Goal: Feedback & Contribution: Leave review/rating

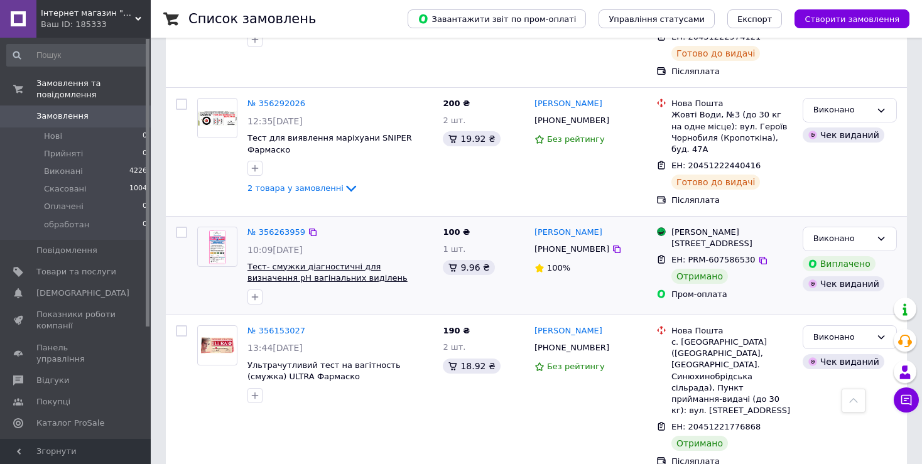
scroll to position [816, 0]
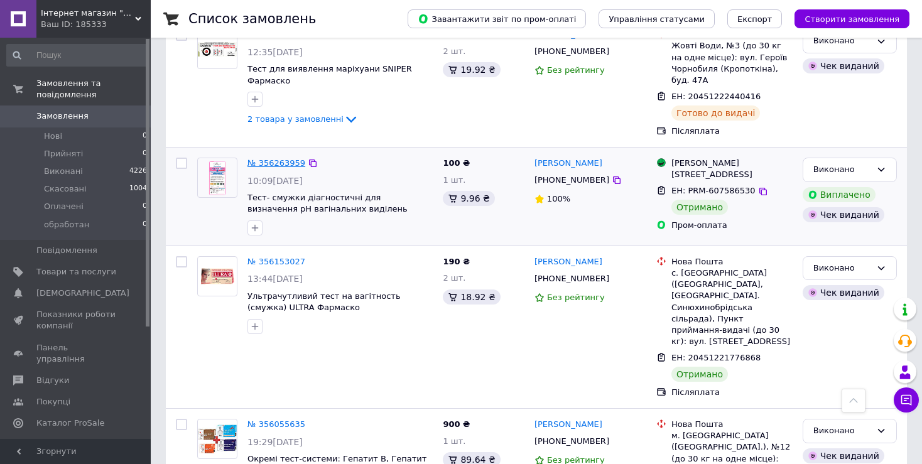
click at [286, 158] on link "№ 356263959" at bounding box center [276, 162] width 58 height 9
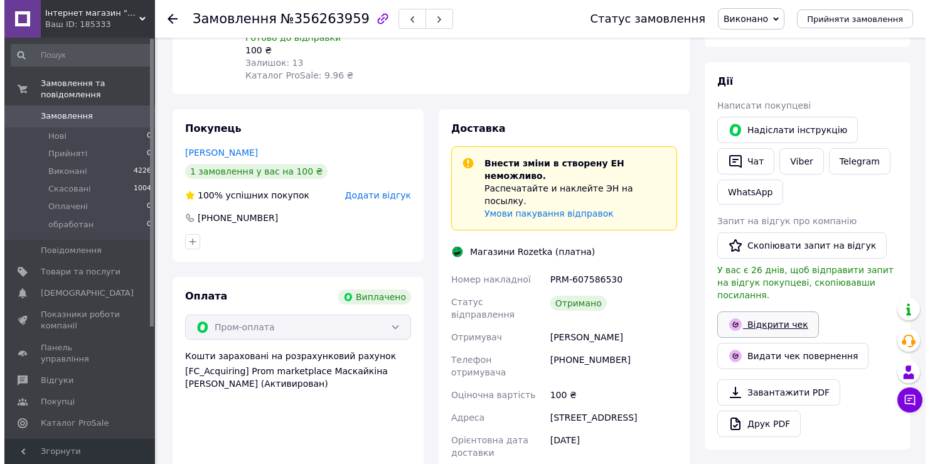
scroll to position [188, 0]
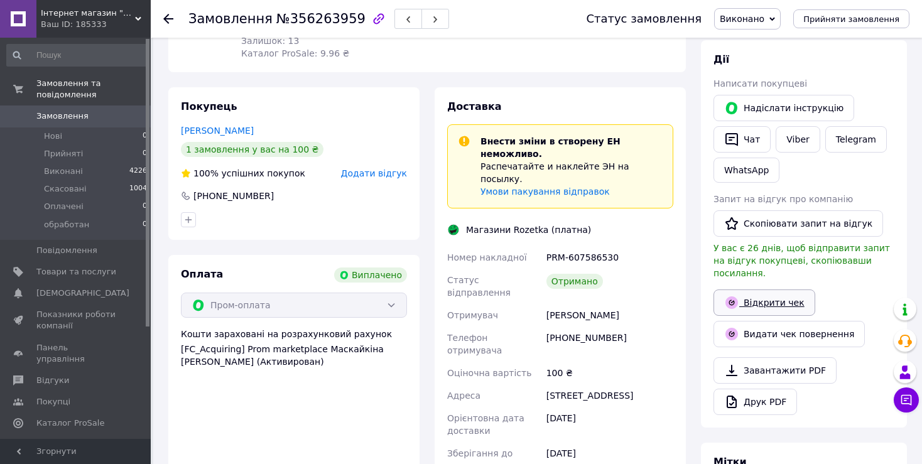
click at [768, 291] on link "Відкрити чек" at bounding box center [764, 302] width 102 height 26
click at [379, 178] on span "Додати відгук" at bounding box center [374, 173] width 66 height 10
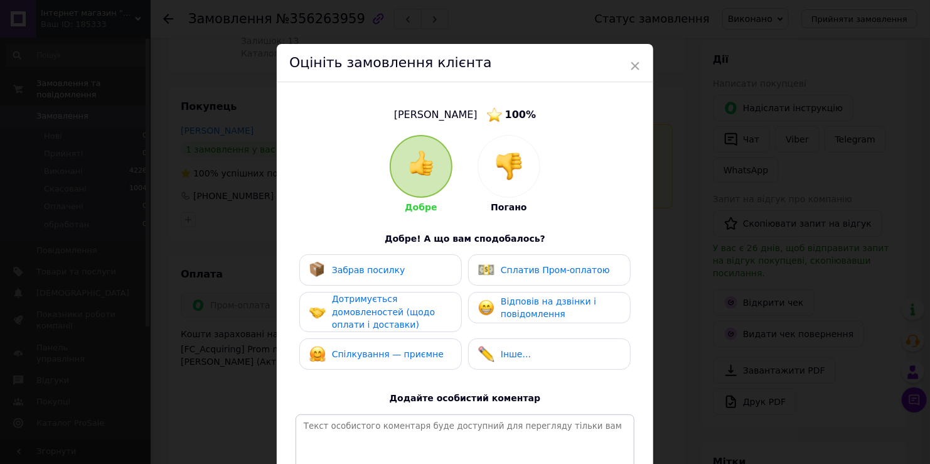
click at [536, 275] on span "Сплатив Пром-оплатою" at bounding box center [555, 270] width 109 height 10
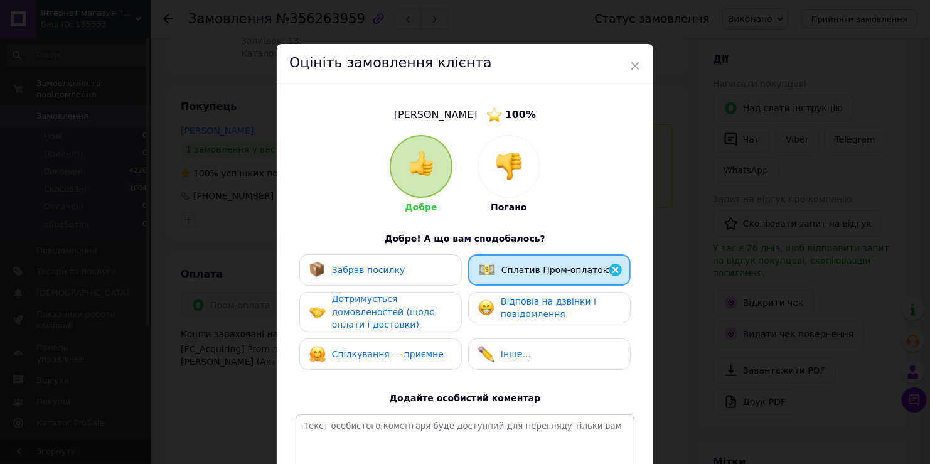
click at [521, 303] on span "Відповів на дзвінки і повідомлення" at bounding box center [548, 307] width 95 height 23
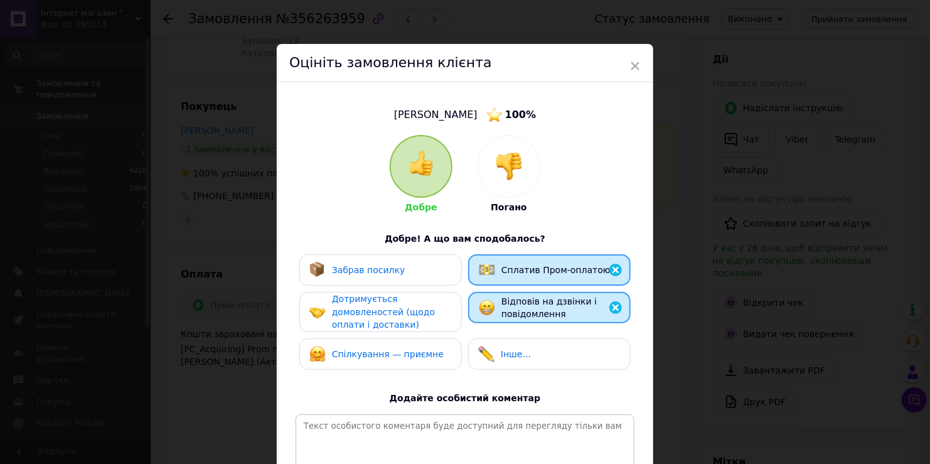
click at [377, 279] on div "Забрав посилку" at bounding box center [380, 269] width 163 height 31
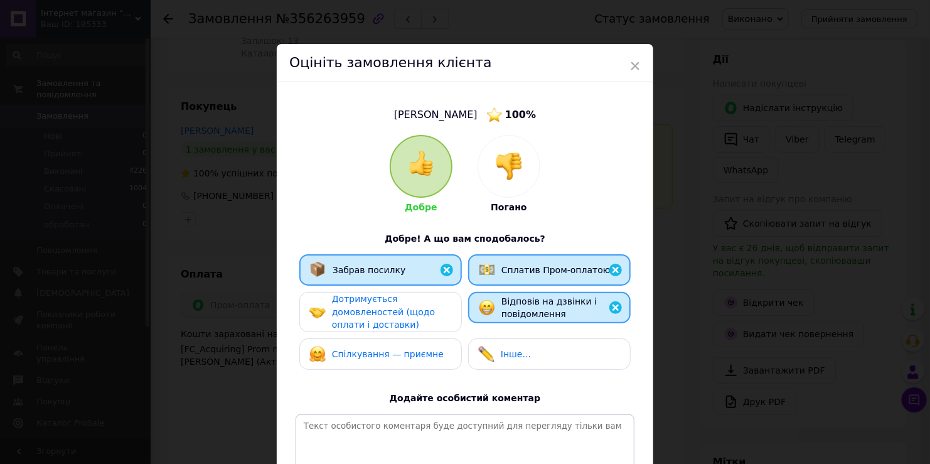
click at [372, 314] on span "Дотримується домовленостей (щодо оплати і доставки)" at bounding box center [383, 312] width 103 height 36
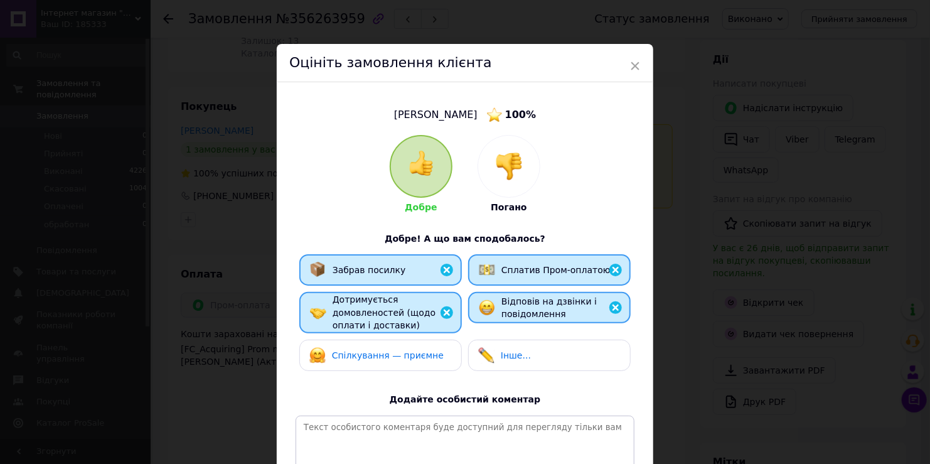
click at [374, 350] on span "Спілкування — приємне" at bounding box center [388, 355] width 112 height 10
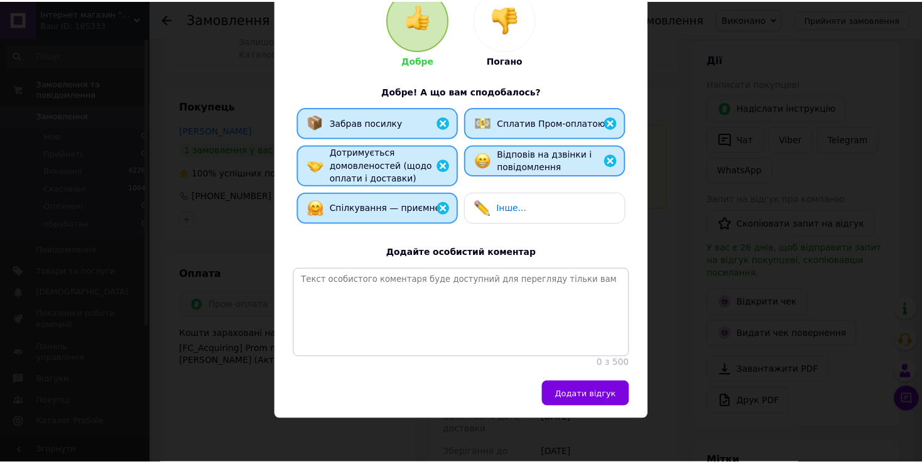
scroll to position [158, 0]
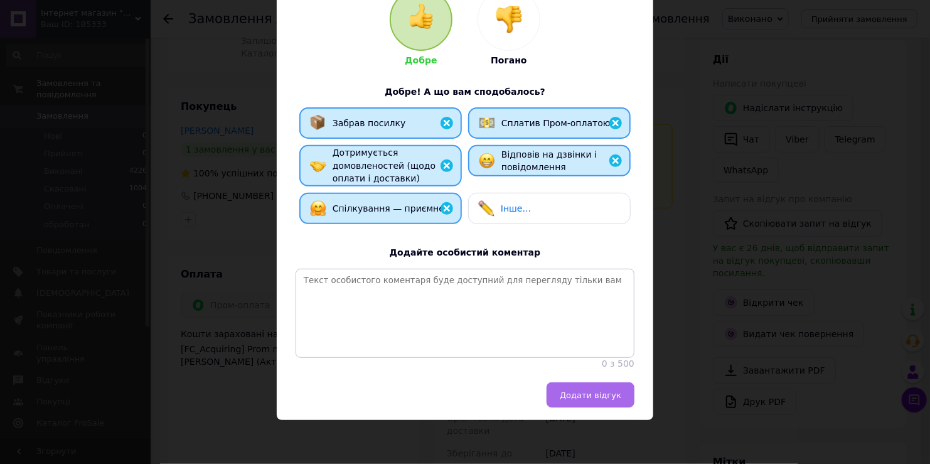
click at [578, 396] on span "Додати відгук" at bounding box center [591, 394] width 62 height 9
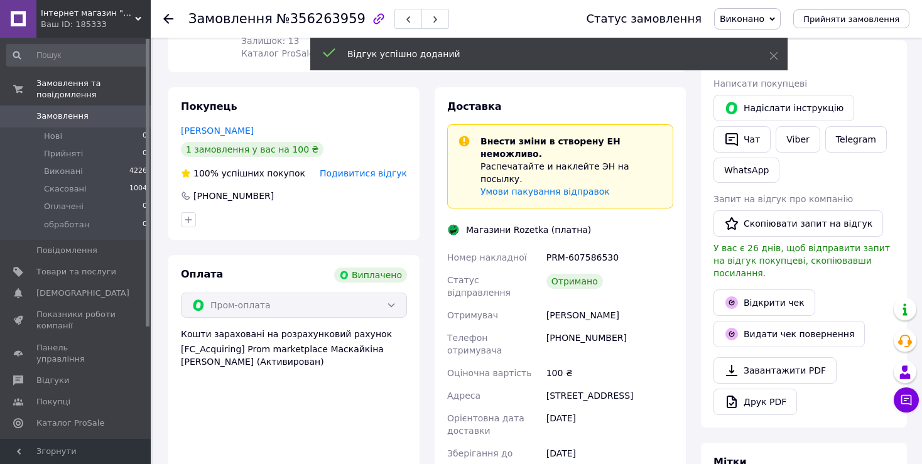
click at [62, 110] on span "Замовлення" at bounding box center [62, 115] width 52 height 11
